Goal: Check status: Check status

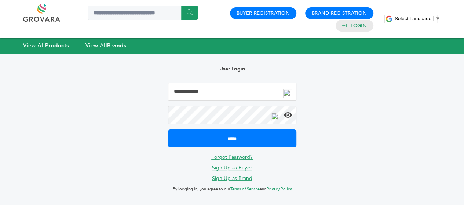
click at [189, 94] on input "Email Address" at bounding box center [232, 92] width 128 height 18
type input "*"
type input "**********"
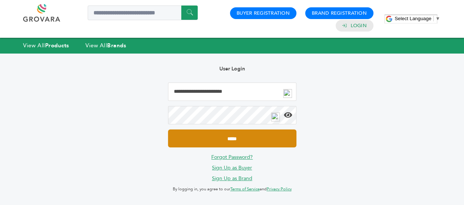
click at [200, 139] on input "*****" at bounding box center [232, 139] width 128 height 18
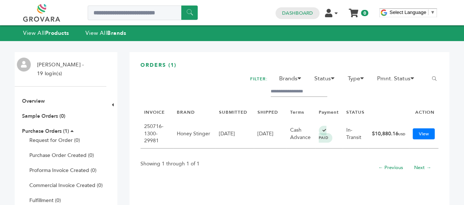
click at [55, 64] on li "Alejandro Cancino - 19 login(s)" at bounding box center [59, 70] width 52 height 18
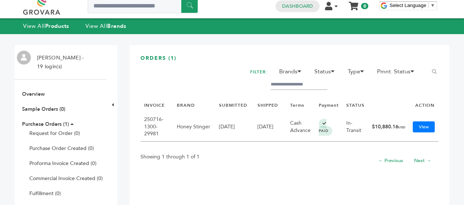
scroll to position [5, 0]
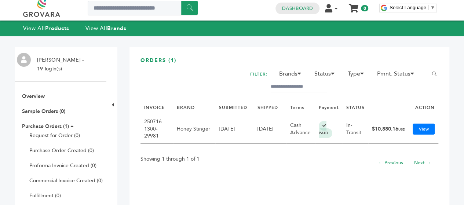
click at [49, 63] on li "Alejandro Cancino - 19 login(s)" at bounding box center [59, 65] width 52 height 18
click at [37, 110] on link "Sample Orders (0)" at bounding box center [43, 111] width 43 height 7
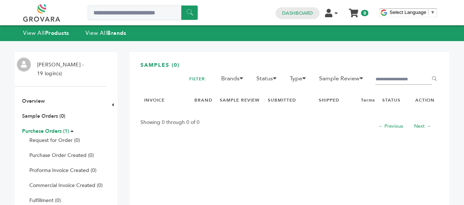
click at [35, 133] on link "Purchase Orders (1)" at bounding box center [45, 131] width 47 height 7
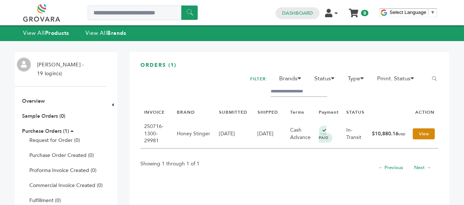
click at [413, 132] on link "View" at bounding box center [424, 133] width 22 height 11
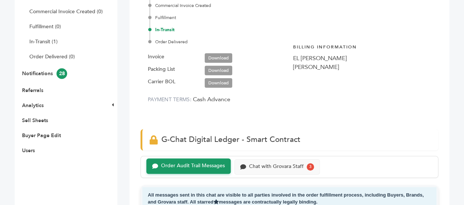
scroll to position [166, 0]
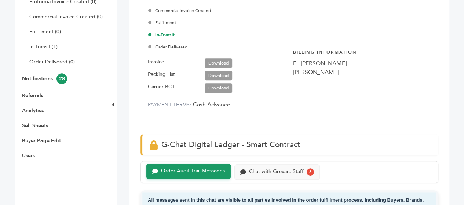
click at [210, 89] on link "Download" at bounding box center [219, 88] width 28 height 10
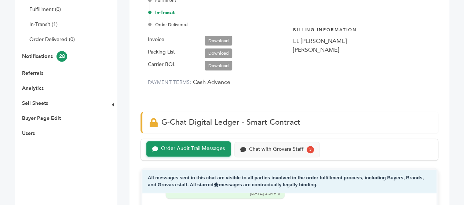
scroll to position [0, 0]
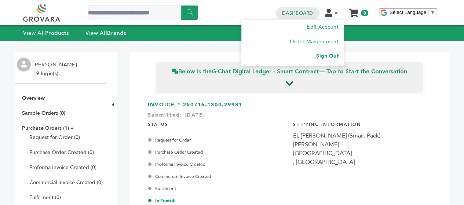
click at [331, 57] on link "Sign Out" at bounding box center [327, 55] width 22 height 7
